Goal: Task Accomplishment & Management: Manage account settings

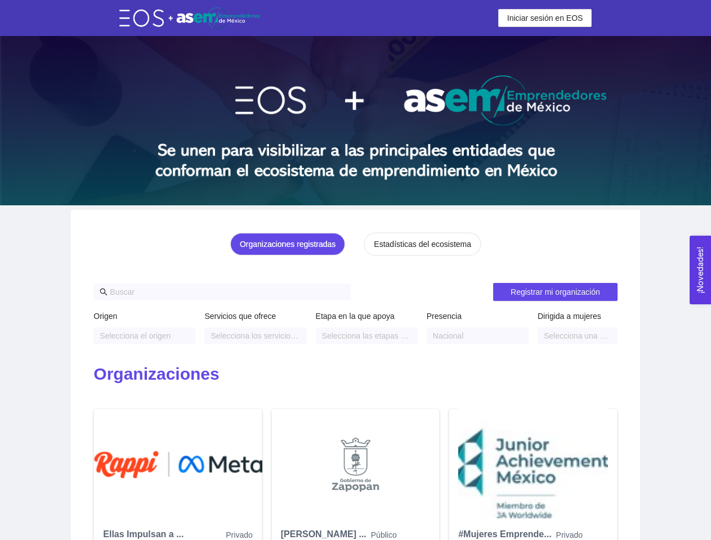
click at [545, 18] on span "Iniciar sesión en EOS" at bounding box center [545, 18] width 76 height 12
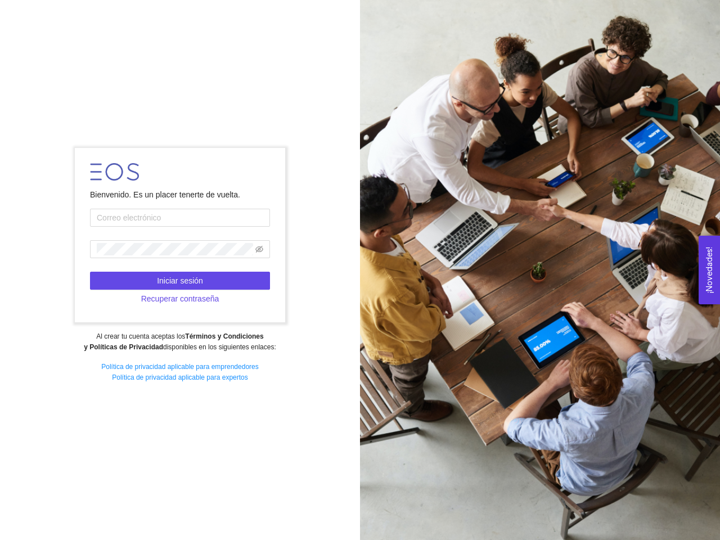
click at [290, 244] on div "Bienvenido. Es un placer tenerte de vuelta. Iniciar sesión Recuperar contraseña…" at bounding box center [180, 270] width 360 height 259
click at [421, 244] on div at bounding box center [540, 270] width 360 height 540
click at [555, 292] on div at bounding box center [540, 270] width 360 height 540
click at [144, 336] on div "Al crear tu cuenta aceptas los Términos y Condiciones y Políticas de Privacidad…" at bounding box center [179, 341] width 345 height 21
click at [255, 336] on strong "Términos y Condiciones y Políticas de Privacidad" at bounding box center [174, 342] width 180 height 19
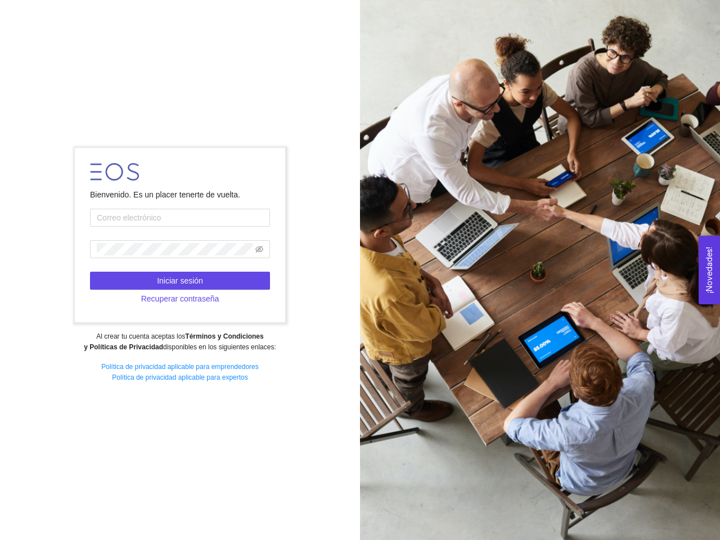
click at [366, 336] on div at bounding box center [540, 270] width 360 height 540
